Goal: Task Accomplishment & Management: Manage account settings

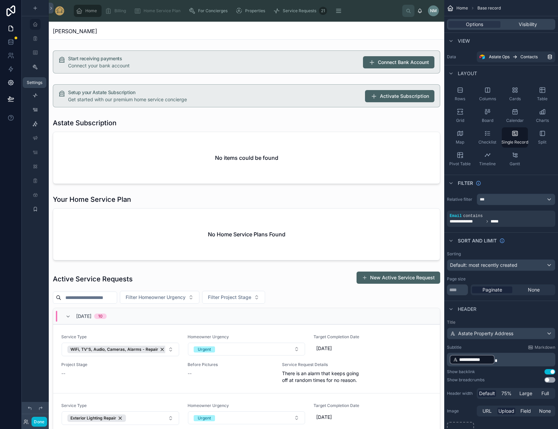
click at [11, 83] on icon at bounding box center [11, 83] width 2 height 2
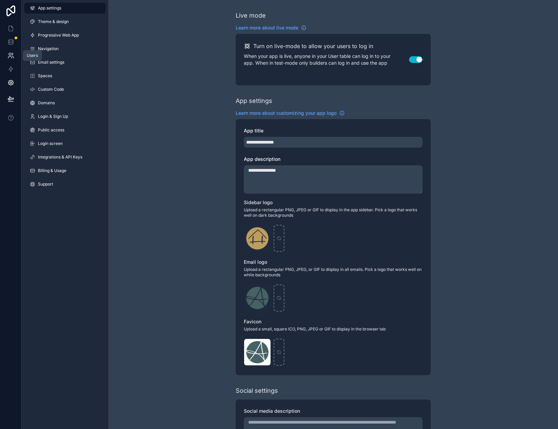
click at [11, 55] on icon at bounding box center [10, 55] width 7 height 7
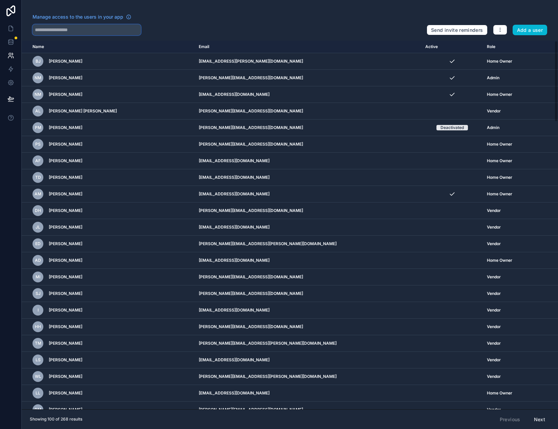
click at [57, 31] on input "text" at bounding box center [87, 29] width 108 height 11
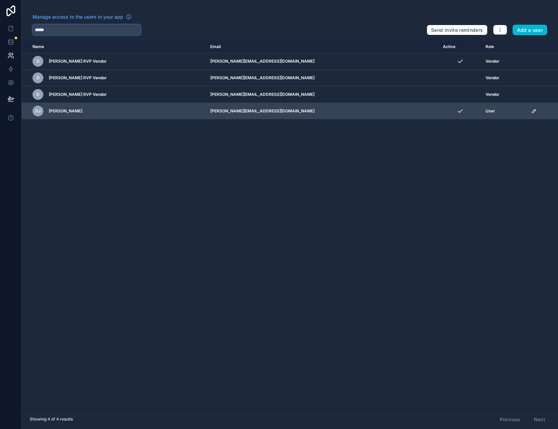
type input "*****"
click at [533, 112] on icon "scrollable content" at bounding box center [534, 110] width 3 height 3
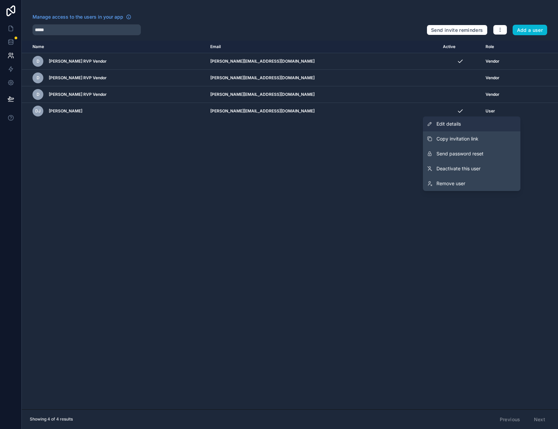
click at [450, 124] on span "Edit details" at bounding box center [449, 124] width 24 height 7
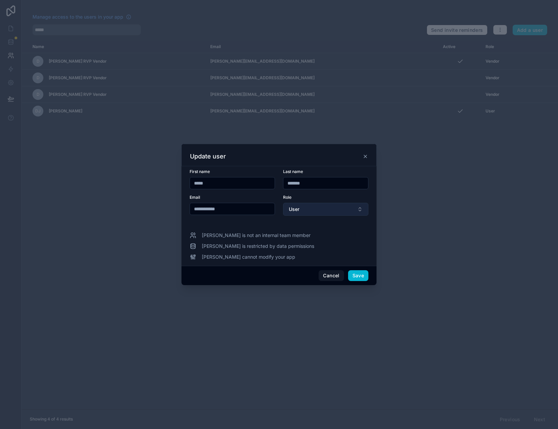
click at [354, 210] on button "User" at bounding box center [325, 209] width 85 height 13
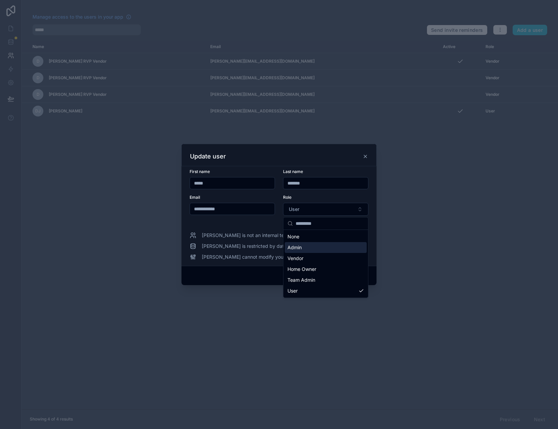
click at [330, 250] on div "Admin" at bounding box center [326, 247] width 82 height 11
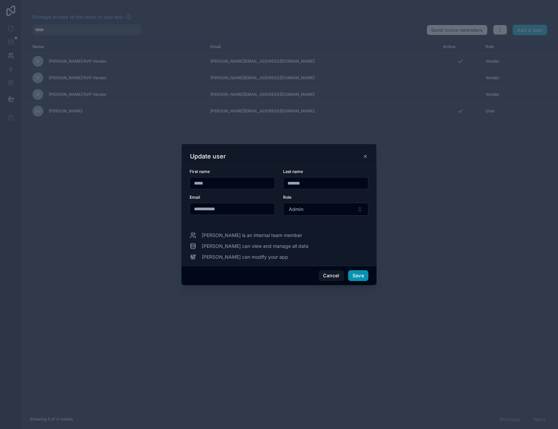
click at [365, 278] on button "Save" at bounding box center [358, 275] width 20 height 11
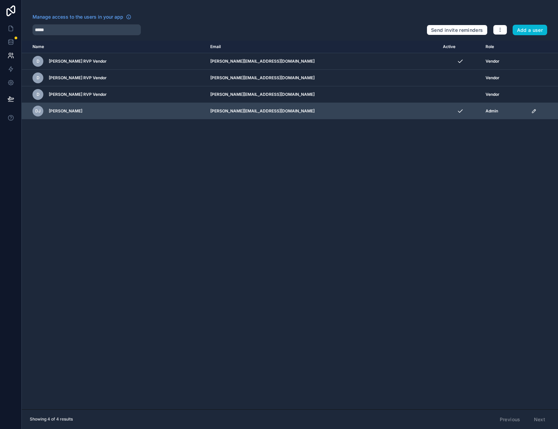
click at [532, 112] on icon "scrollable content" at bounding box center [534, 110] width 5 height 5
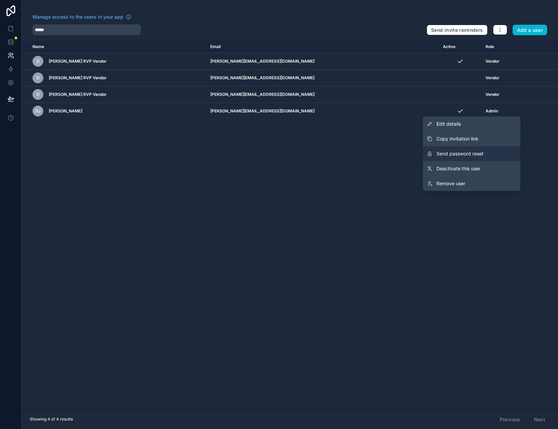
click at [489, 156] on button "Send password reset" at bounding box center [472, 153] width 98 height 15
